Goal: Find specific page/section: Find specific page/section

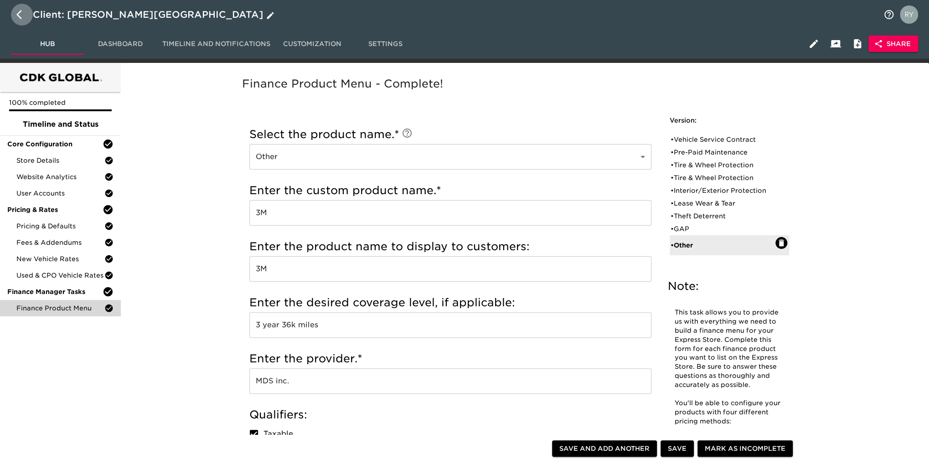
click at [21, 17] on icon "button" at bounding box center [18, 14] width 5 height 9
select select "10"
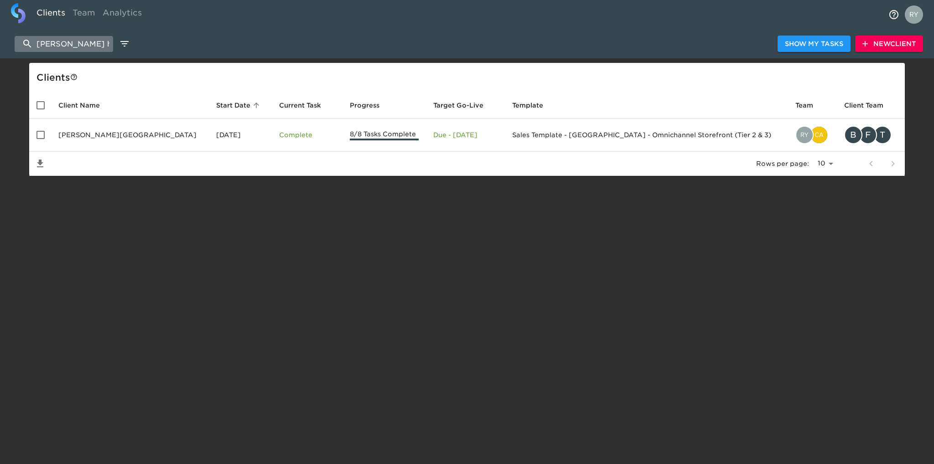
drag, startPoint x: 97, startPoint y: 44, endPoint x: 23, endPoint y: 48, distance: 73.5
click at [23, 48] on input "[PERSON_NAME] hills fo" at bounding box center [64, 44] width 98 height 16
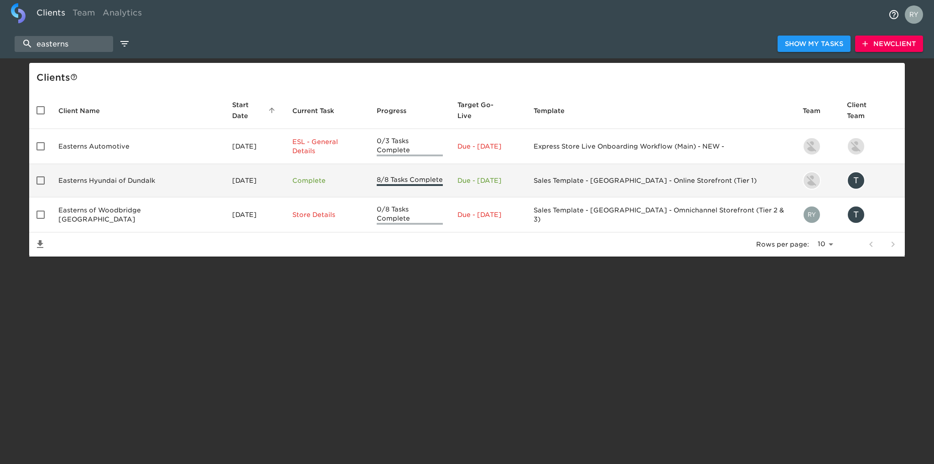
type input "easterns"
click at [119, 168] on td "Easterns Hyundai of Dundalk" at bounding box center [138, 180] width 174 height 33
